Goal: Find specific page/section

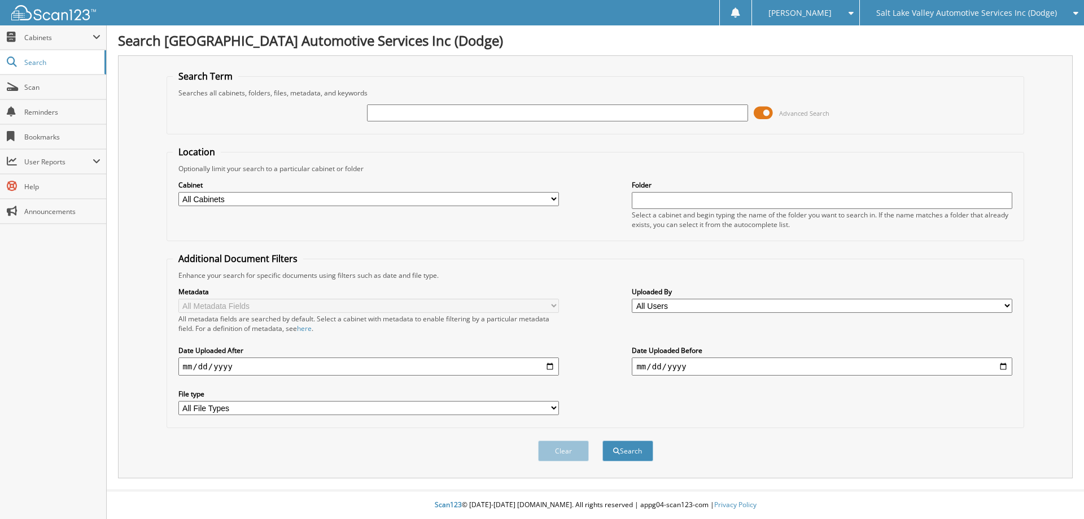
click at [576, 115] on input "text" at bounding box center [557, 112] width 380 height 17
type input "j24307c"
click at [602, 440] on button "Search" at bounding box center [627, 450] width 51 height 21
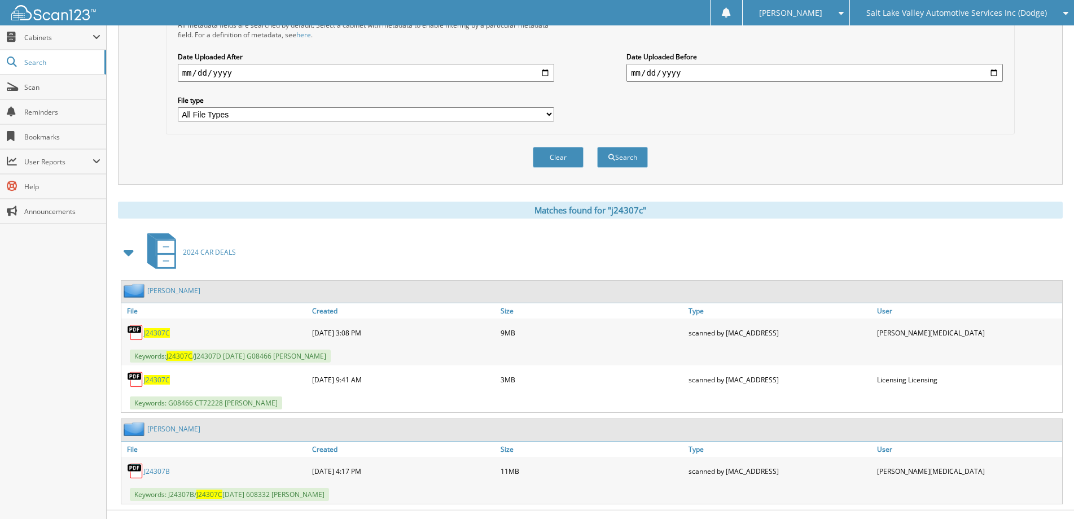
scroll to position [313, 0]
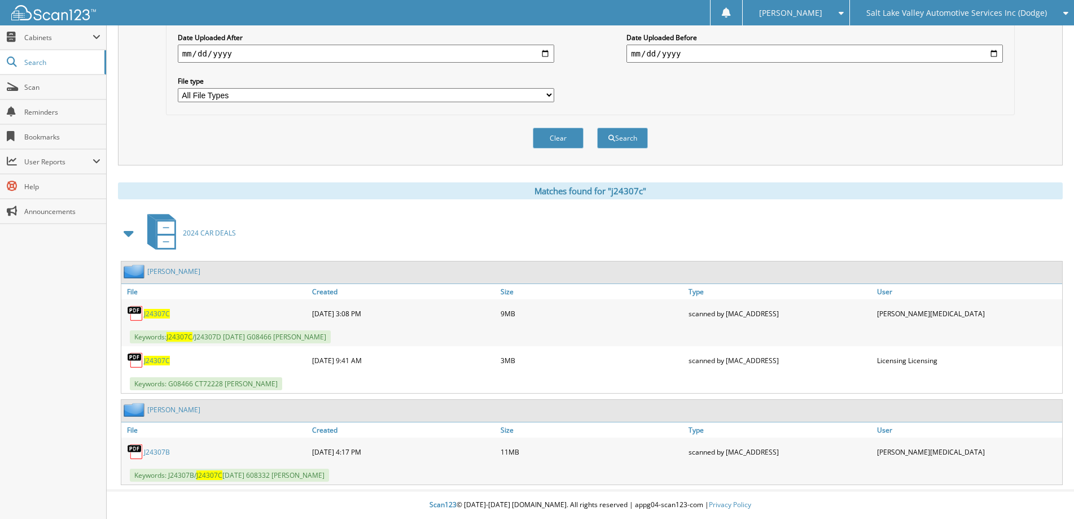
click at [154, 314] on span "J24307C" at bounding box center [157, 314] width 26 height 10
